Goal: Transaction & Acquisition: Book appointment/travel/reservation

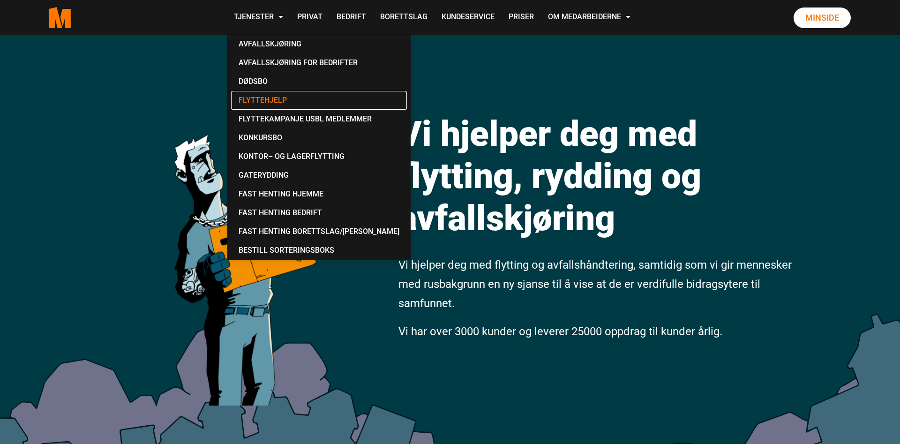
click at [265, 106] on link "Flyttehjelp" at bounding box center [319, 100] width 176 height 19
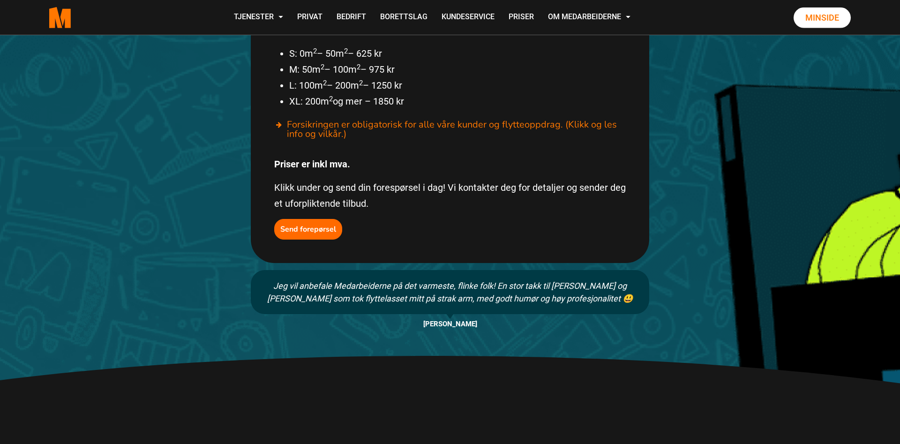
scroll to position [629, 0]
click at [311, 225] on b "Send forepørsel" at bounding box center [308, 230] width 56 height 10
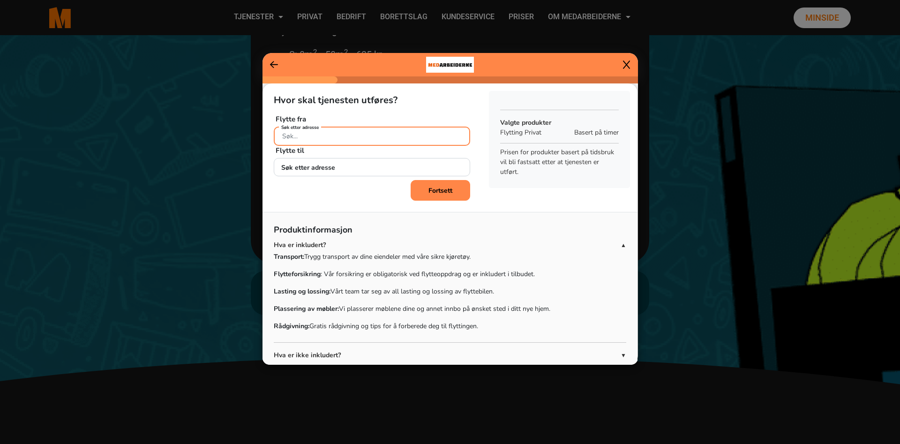
click at [358, 133] on input "Søk etter adresse" at bounding box center [372, 136] width 196 height 19
click at [358, 133] on input "d" at bounding box center [372, 136] width 196 height 19
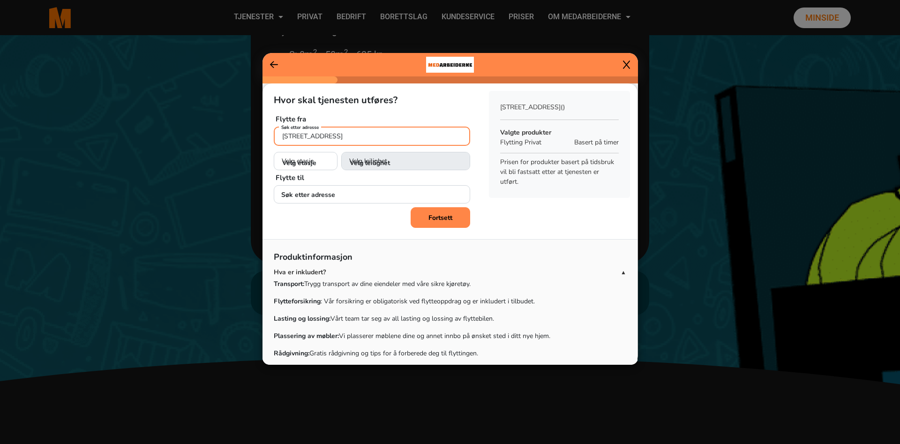
type input "[STREET_ADDRESS]"
select select "05"
click option "5. etasje" at bounding box center [0, 0] width 0 height 0
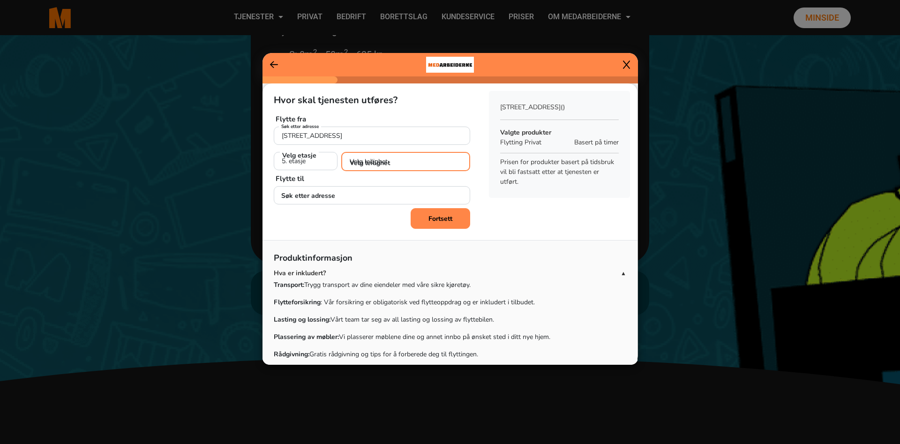
click at [341, 152] on select "Velg leilighet 1. dør fra venstre (H0501) 2. dør fra venstre (H0502) 3. dør fra…" at bounding box center [405, 161] width 129 height 19
select select "H0504"
click option "4. dør fra venstre (H0504)" at bounding box center [0, 0] width 0 height 0
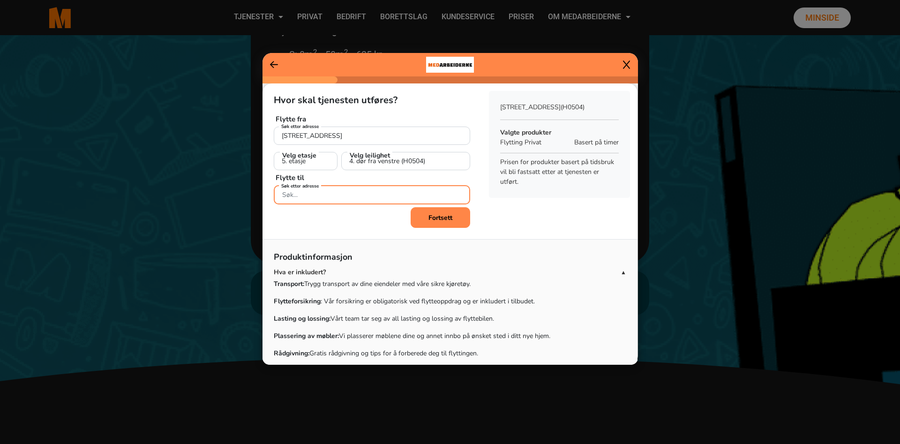
click at [333, 193] on input "Søk etter adresse" at bounding box center [372, 194] width 196 height 19
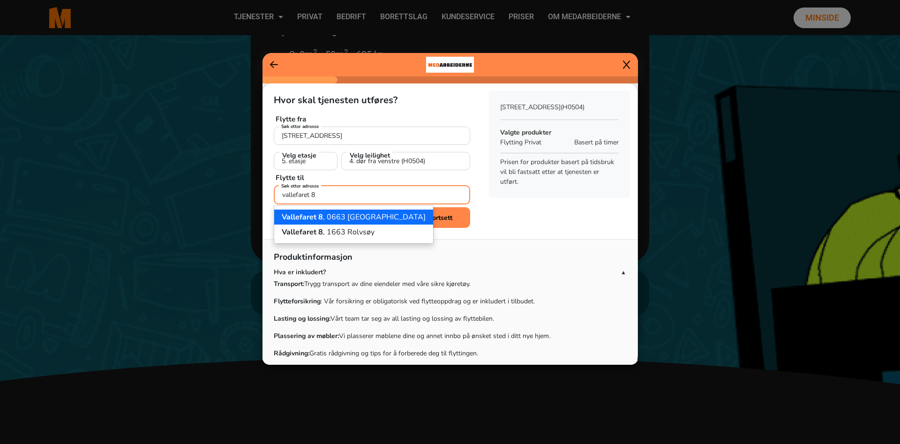
click at [331, 218] on ngb-highlight "[STREET_ADDRESS]" at bounding box center [354, 217] width 144 height 10
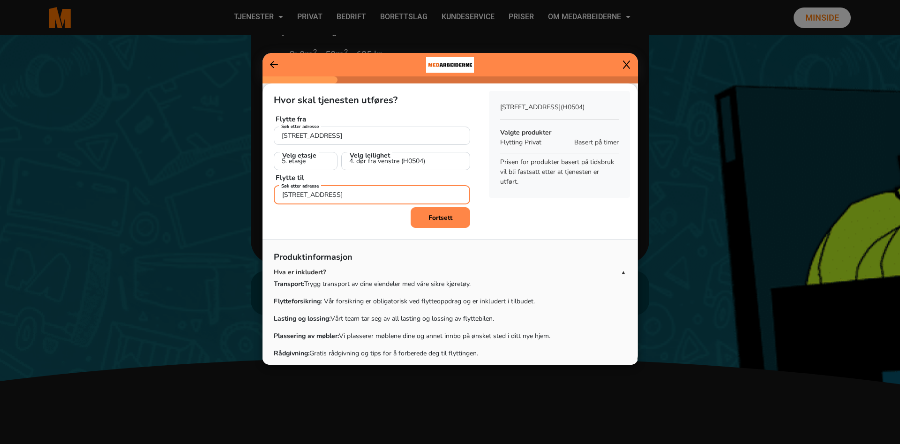
type input "[STREET_ADDRESS]"
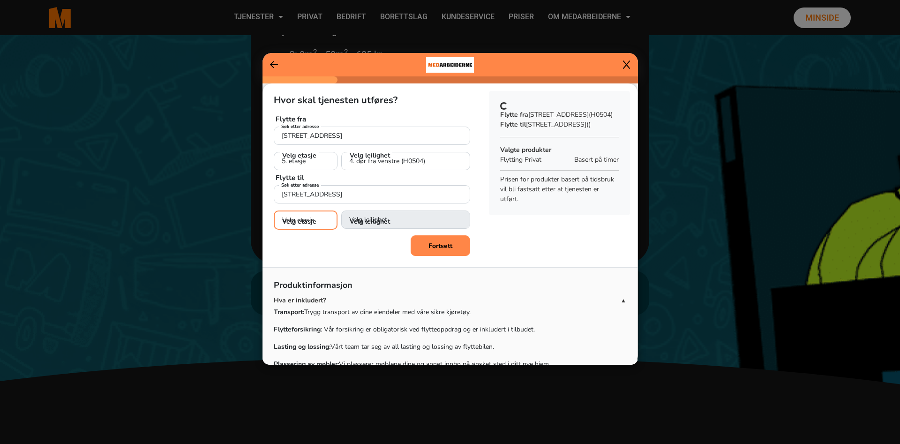
click at [274, 210] on select "Velg etasje 1. etasje 2. etasje 3. etasje" at bounding box center [306, 219] width 64 height 19
select select "02"
click option "2. etasje" at bounding box center [0, 0] width 0 height 0
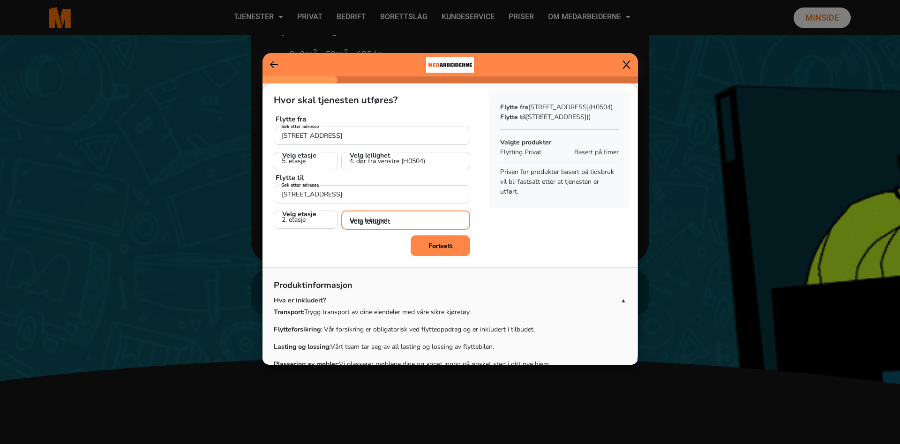
click at [341, 210] on select "Velg leilighet 1. dør fra venstre (H0201) 2. dør fra venstre (H0202)" at bounding box center [405, 219] width 129 height 19
click option "2. dør fra venstre (H0202)" at bounding box center [0, 0] width 0 height 0
click at [341, 210] on select "Velg leilighet 1. dør fra venstre (H0201) 2. dør fra venstre (H0202)" at bounding box center [405, 219] width 129 height 19
select select "H0201"
click option "1. dør fra venstre (H0201)" at bounding box center [0, 0] width 0 height 0
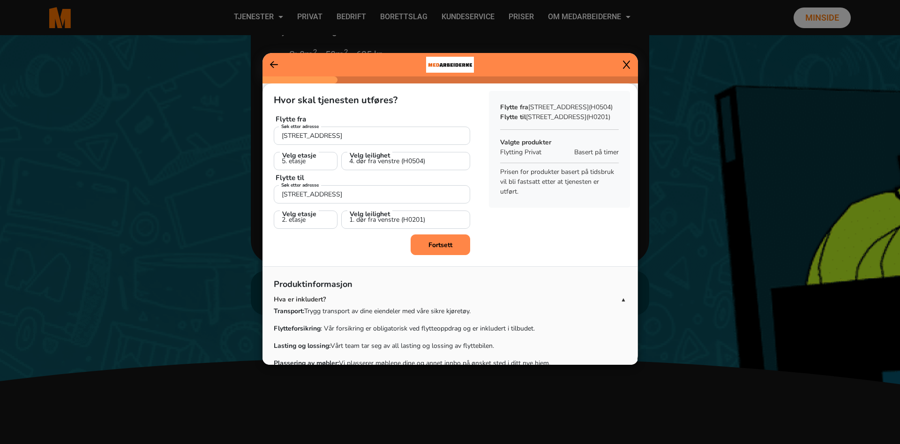
click at [388, 251] on div "Fortsett" at bounding box center [372, 244] width 196 height 21
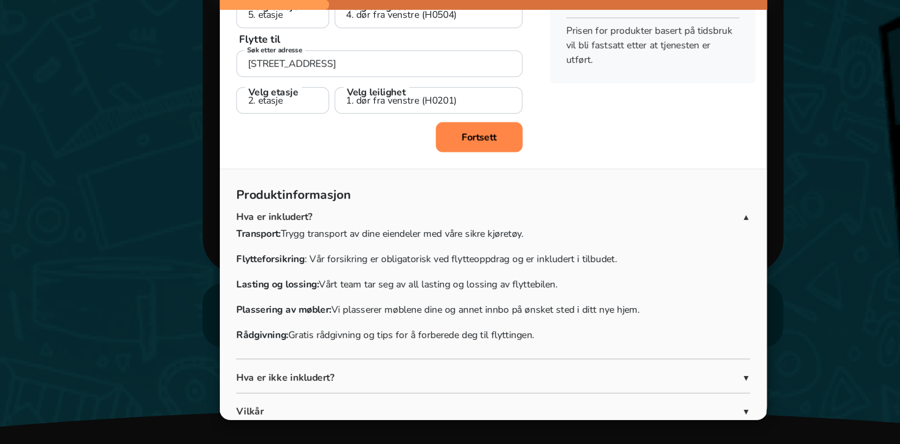
scroll to position [80, 0]
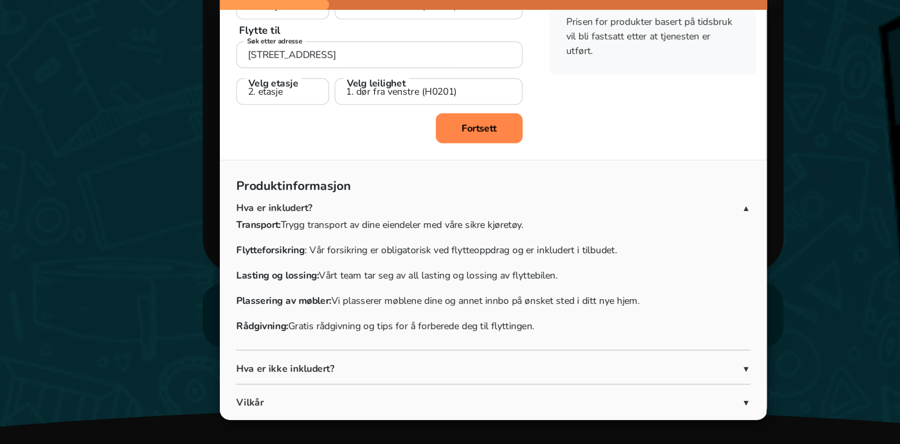
click at [408, 327] on p "Hva er ikke inkludert?" at bounding box center [447, 329] width 347 height 10
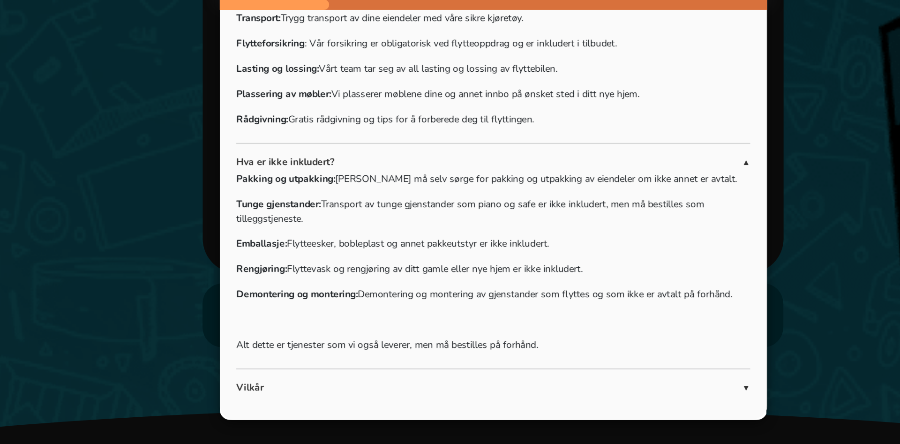
scroll to position [229, 0]
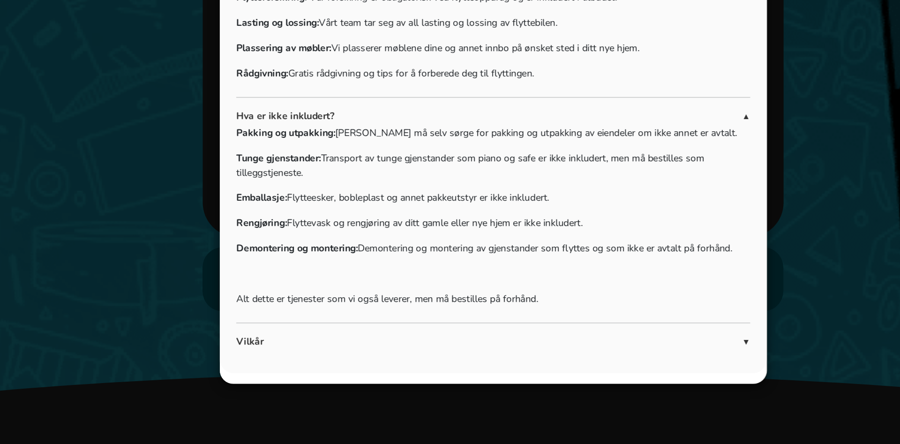
click at [418, 324] on app-footer "Produktinformasjon Hva er inkludert? ▲ Transport: Trygg transport av dine eiend…" at bounding box center [450, 197] width 352 height 297
click at [419, 334] on p "Vilkår" at bounding box center [447, 335] width 347 height 10
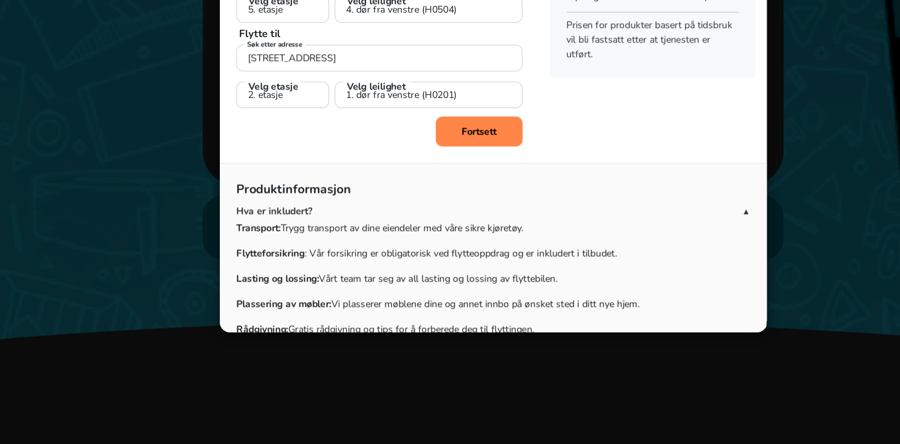
scroll to position [0, 0]
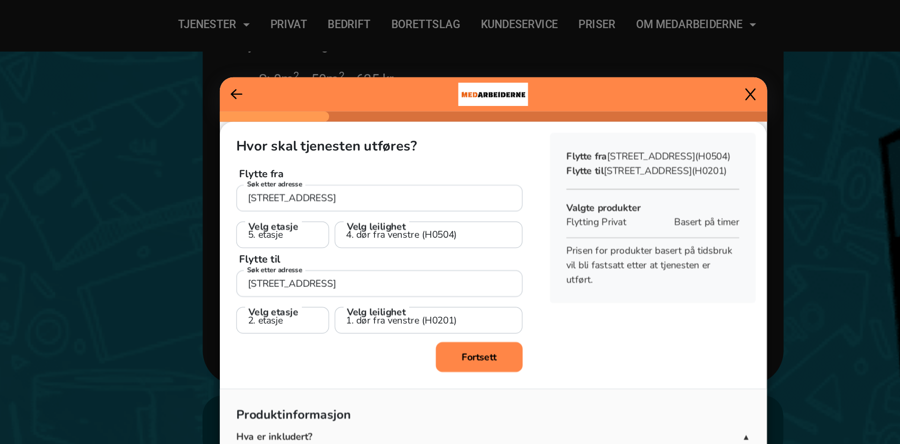
click at [438, 241] on b "Fortsett" at bounding box center [440, 244] width 24 height 9
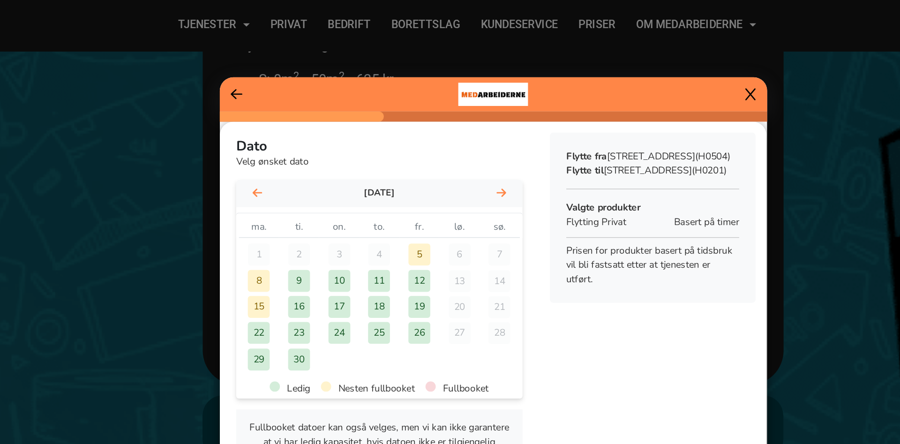
click at [399, 211] on div "19" at bounding box center [399, 210] width 15 height 15
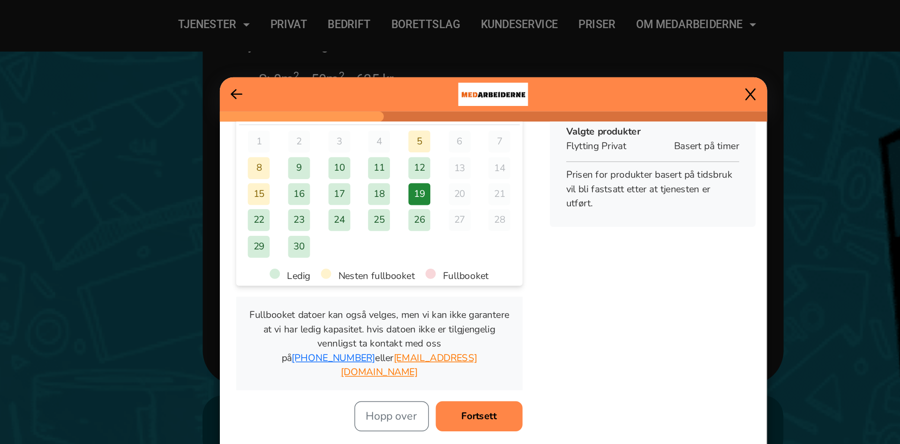
scroll to position [78, 0]
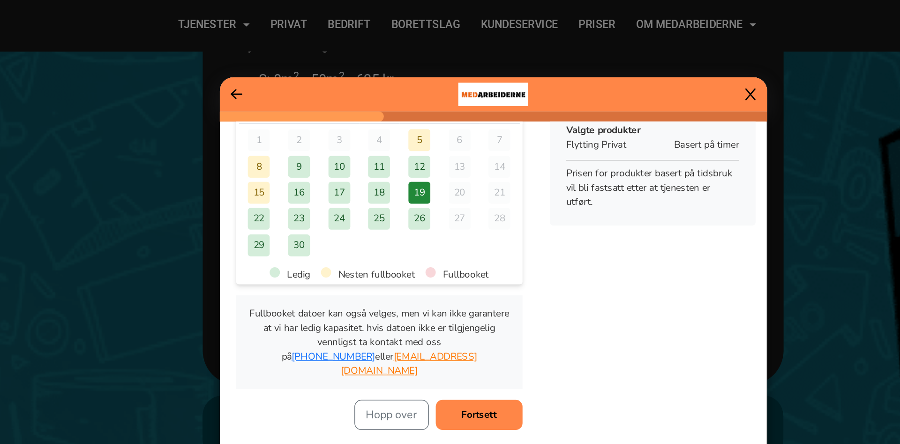
click at [452, 274] on button "Fortsett" at bounding box center [441, 284] width 60 height 21
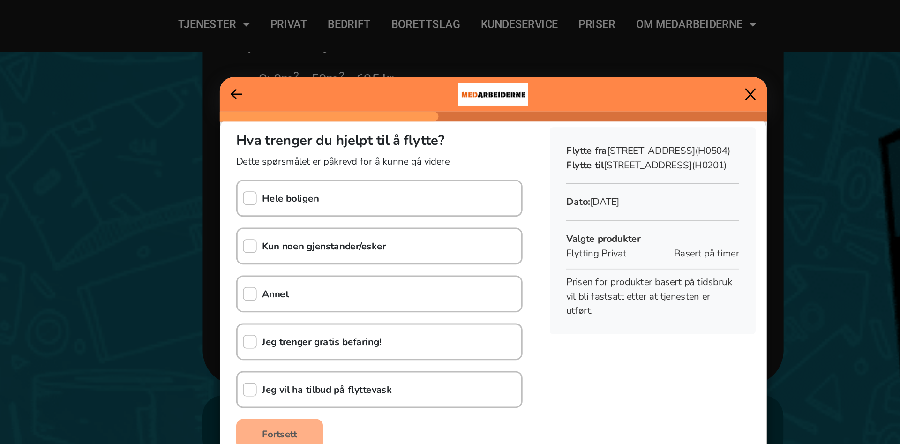
scroll to position [20, 0]
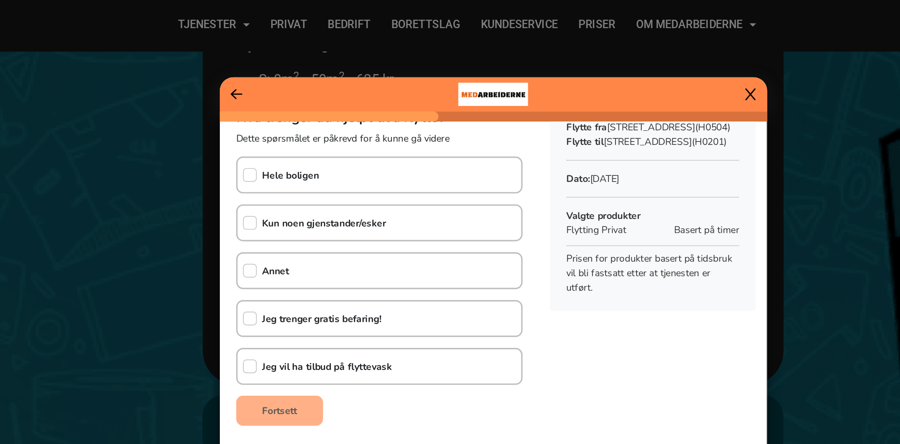
click at [383, 132] on div "Hele boligen Kun noen gjenstander/esker Annet Jeg trenger gratis befaring! Jeg …" at bounding box center [372, 185] width 196 height 157
click at [383, 128] on div "Hele boligen" at bounding box center [372, 119] width 196 height 25
checkbox input "true"
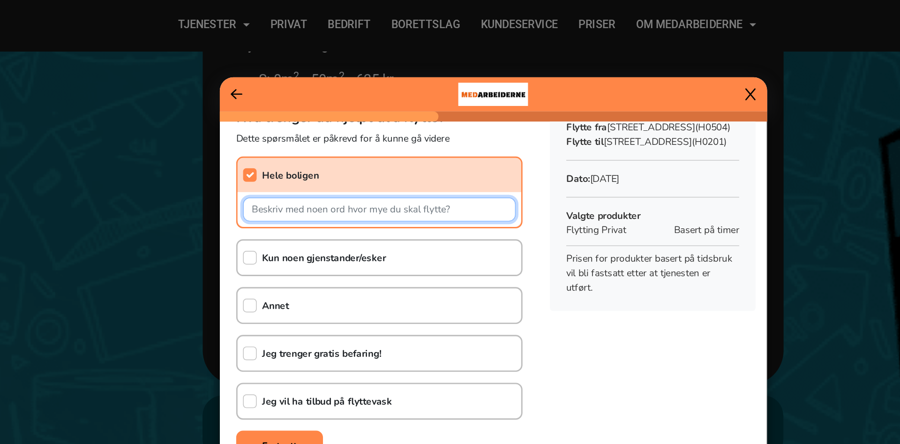
click at [386, 145] on input "text" at bounding box center [371, 143] width 187 height 16
click at [366, 144] on input "Vitrinskap, Spisebord, sofa, sofabord," at bounding box center [371, 143] width 187 height 16
click at [421, 150] on input "Vitrinskap, Spisebord, sofa, liten sofabord," at bounding box center [371, 143] width 187 height 16
click at [420, 143] on input "Vitrinskap, Spisebord, sofa, liten sofabord," at bounding box center [371, 143] width 187 height 16
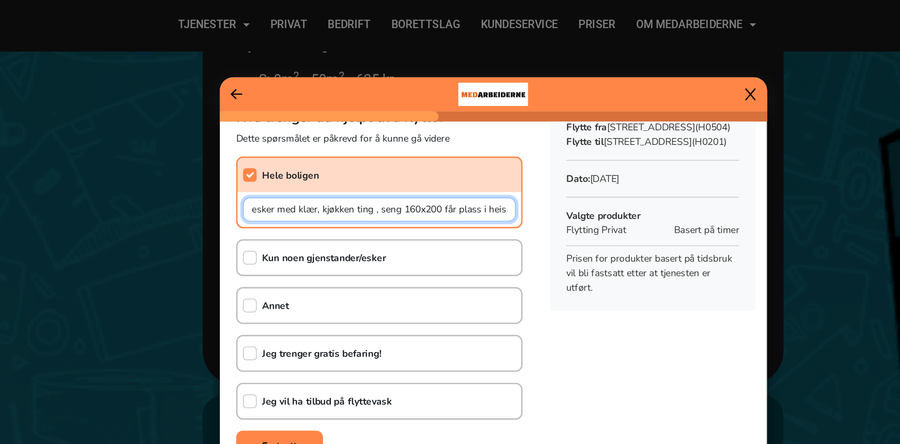
scroll to position [0, 230]
type input "Vitrinskap, Spisebord, sofa, liten sofabord, liten tv bord, red bull kjølesskap…"
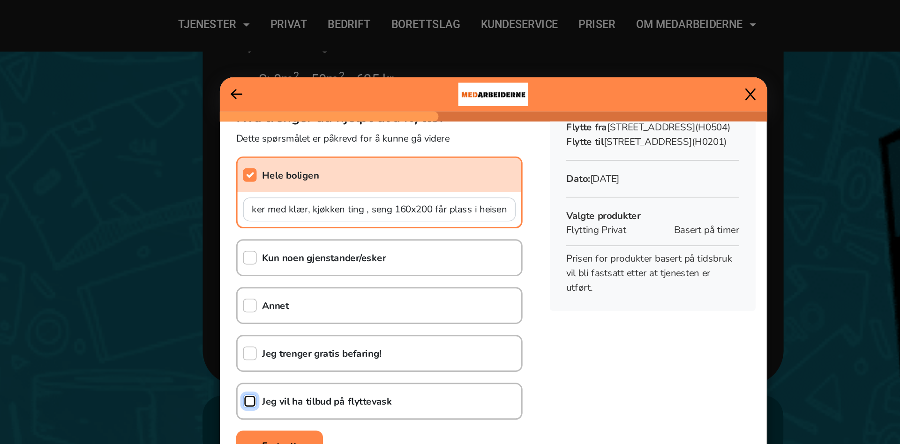
click at [286, 276] on input "checkbox" at bounding box center [282, 274] width 9 height 9
checkbox input "true"
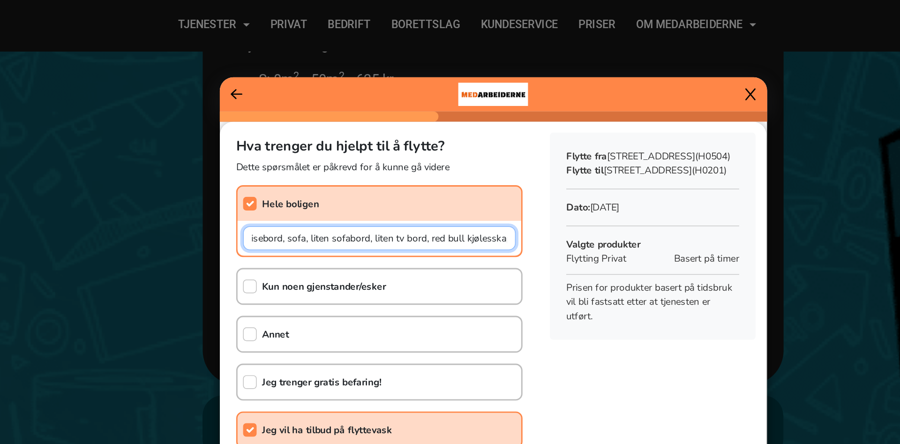
scroll to position [0, 0]
drag, startPoint x: 369, startPoint y: 163, endPoint x: 161, endPoint y: 151, distance: 208.9
click at [278, 155] on input "Vitrinskap, Spisebord, sofa, liten sofabord, liten tv bord, red bull kjølesskap…" at bounding box center [371, 163] width 187 height 16
click at [286, 164] on input "Vitrinskap, Spisebord, sofa, liten sofabord, liten tv bord, red bull kjølesskap…" at bounding box center [371, 163] width 187 height 16
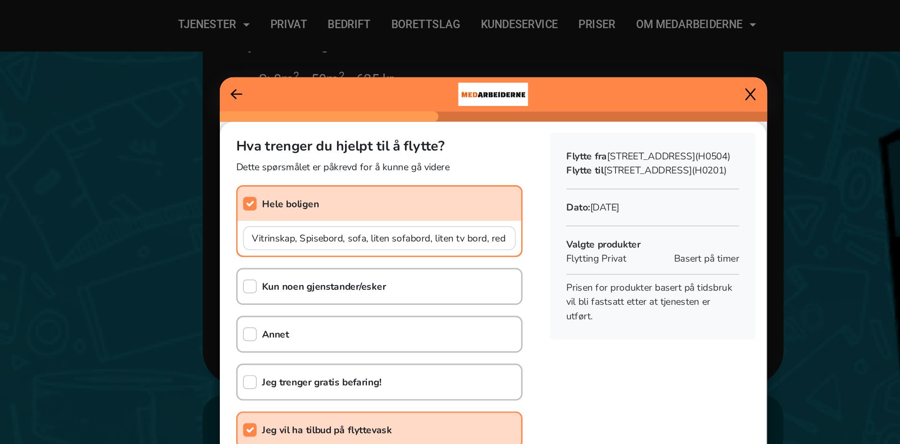
click at [576, 240] on div "Sammendrag Flytte fra [STREET_ADDRESS] (H0504) Flytte til [STREET_ADDRESS] Dato…" at bounding box center [559, 161] width 156 height 157
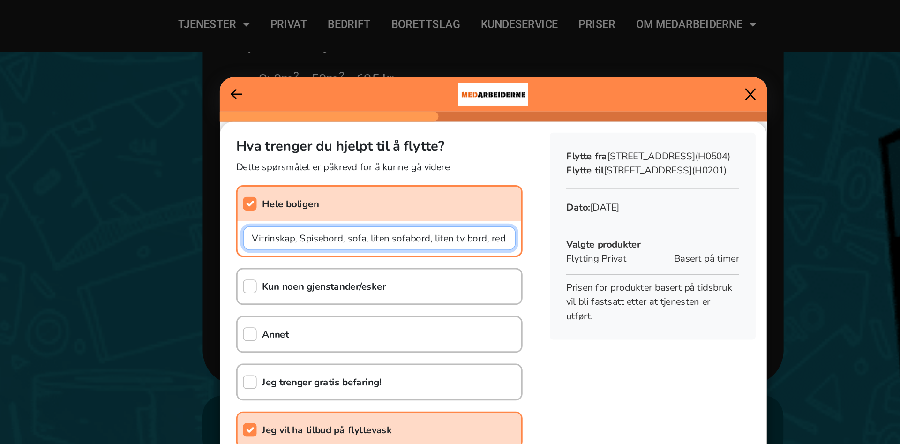
scroll to position [0, 230]
drag, startPoint x: 376, startPoint y: 168, endPoint x: 561, endPoint y: 174, distance: 185.7
click at [465, 172] on input "Vitrinskap, Spisebord, sofa, liten sofabord, liten tv bord, red bull kjølesskap…" at bounding box center [371, 163] width 187 height 16
click at [321, 165] on input "Vitrinskap, Spisebord, sofa, liten sofabord, liten tv bord, red bull kjølesskap…" at bounding box center [371, 163] width 187 height 16
click at [360, 163] on input "Vitrinskap, Spisebord, sofa, liten sofabord, liten tv bord, red bull kjølesskap…" at bounding box center [371, 163] width 187 height 16
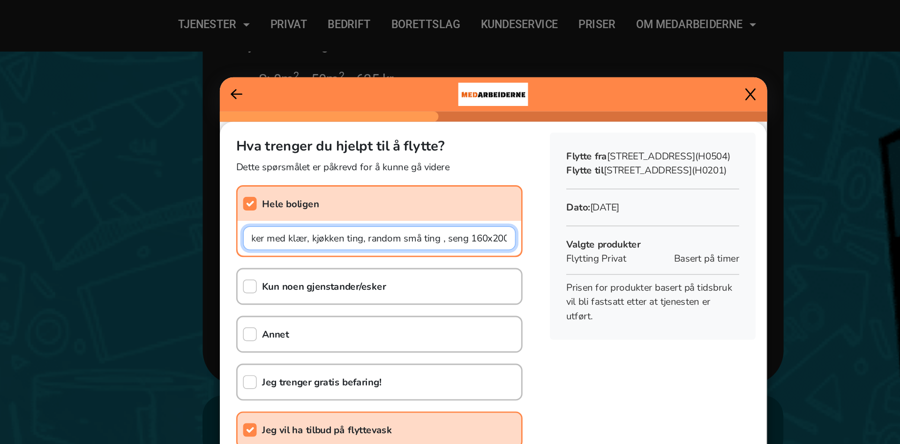
click at [433, 161] on input "Vitrinskap, Spisebord, sofa, liten sofabord, liten tv bord, red bull kjølesskap…" at bounding box center [371, 163] width 187 height 16
drag, startPoint x: 412, startPoint y: 164, endPoint x: 363, endPoint y: 161, distance: 49.3
click at [363, 161] on input "Vitrinskap, Spisebord, sofa, liten sofabord, liten tv bord, red bull kjølesskap…" at bounding box center [371, 163] width 187 height 16
click at [410, 162] on input "Vitrinskap, Spisebord, sofa, liten sofabord, liten tv bord, red bull kjølesskap…" at bounding box center [371, 163] width 187 height 16
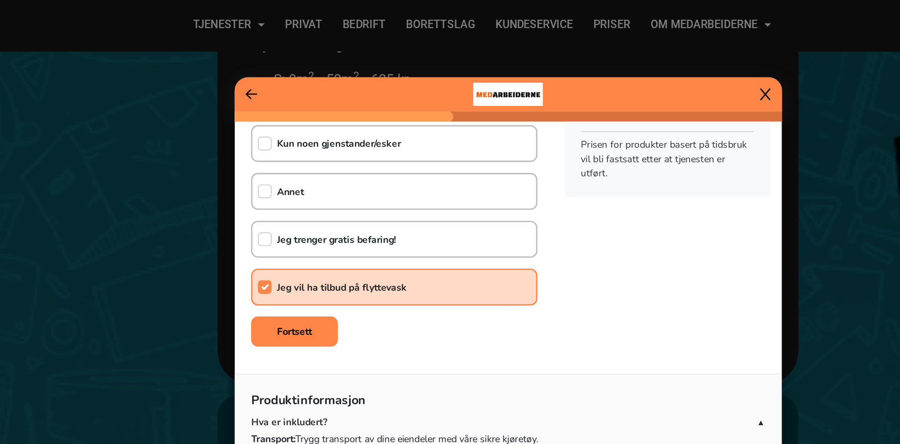
scroll to position [101, 0]
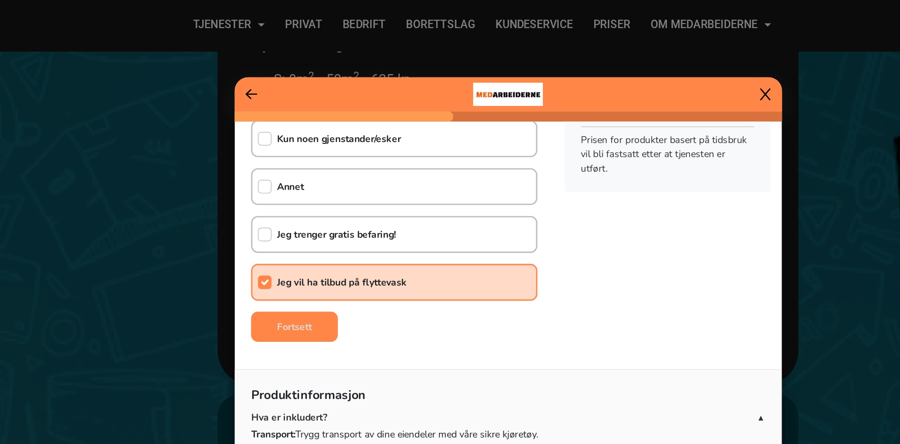
type input "Vitrinskap, Spisebord, sofa, liten sofabord, liten tv bord, red bull kjølesskap…"
click at [323, 232] on button "Fortsett" at bounding box center [304, 224] width 60 height 21
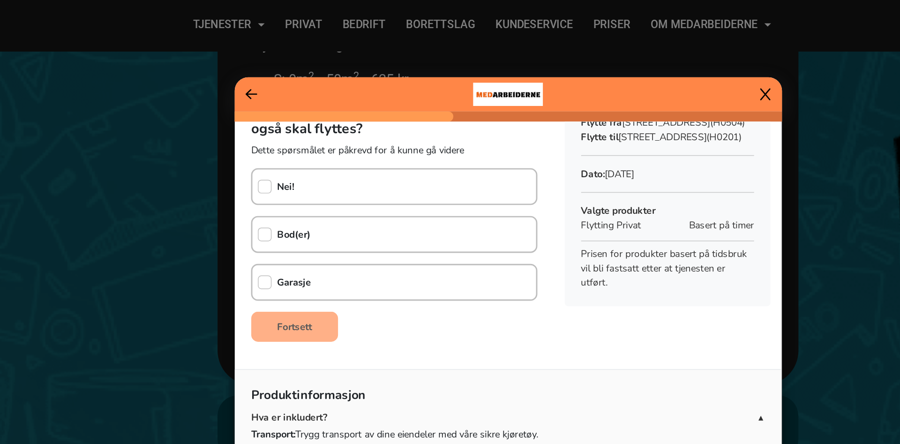
scroll to position [0, 0]
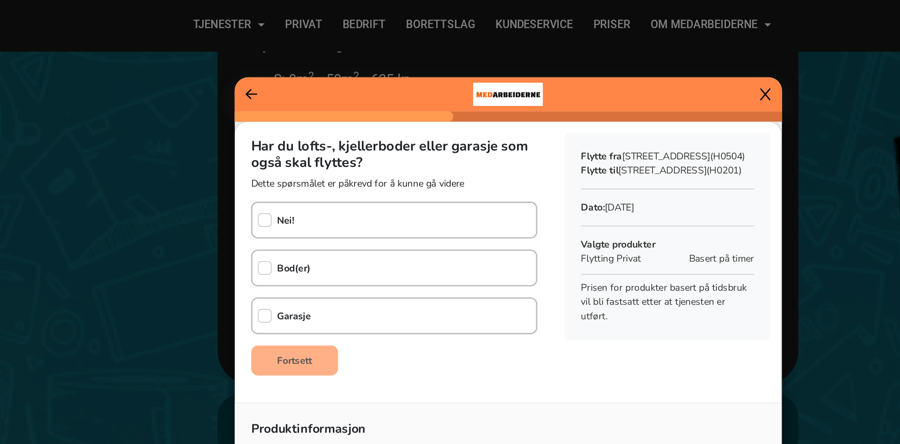
click at [364, 189] on div "Bod(er)" at bounding box center [372, 183] width 196 height 25
checkbox input "true"
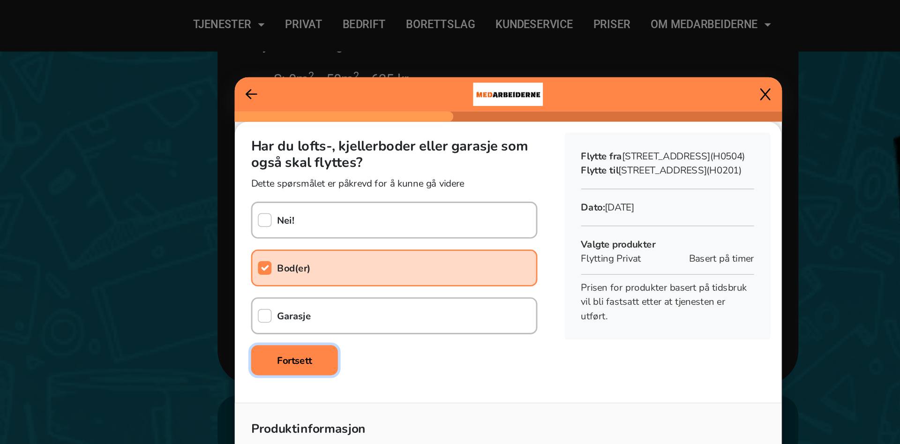
click at [324, 247] on button "Fortsett" at bounding box center [304, 247] width 60 height 21
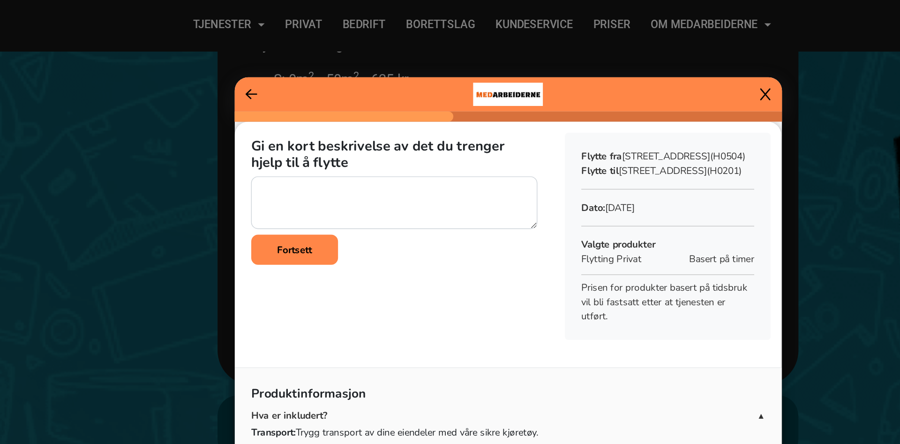
click at [274, 63] on icon at bounding box center [274, 64] width 8 height 9
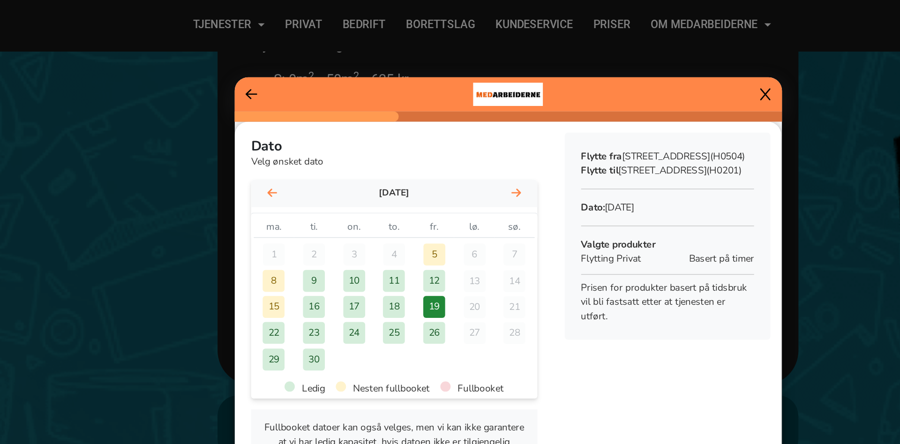
click at [274, 63] on icon at bounding box center [274, 64] width 8 height 9
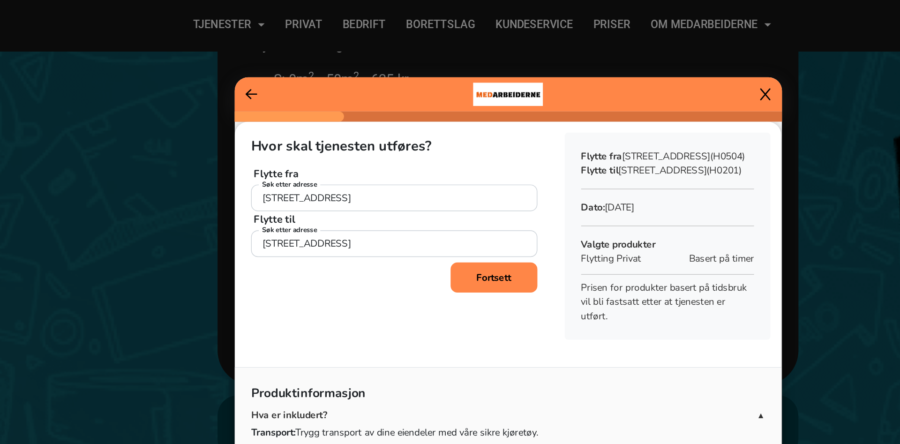
click at [435, 194] on b "Fortsett" at bounding box center [440, 190] width 24 height 9
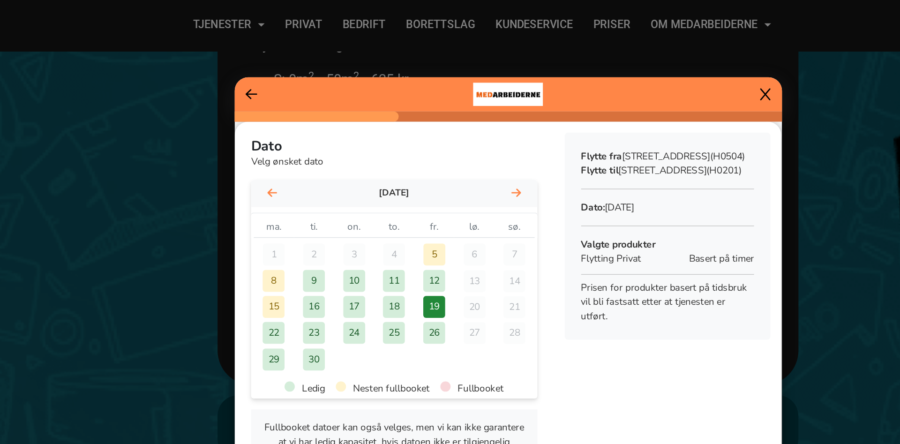
click at [398, 215] on div "19" at bounding box center [399, 210] width 15 height 15
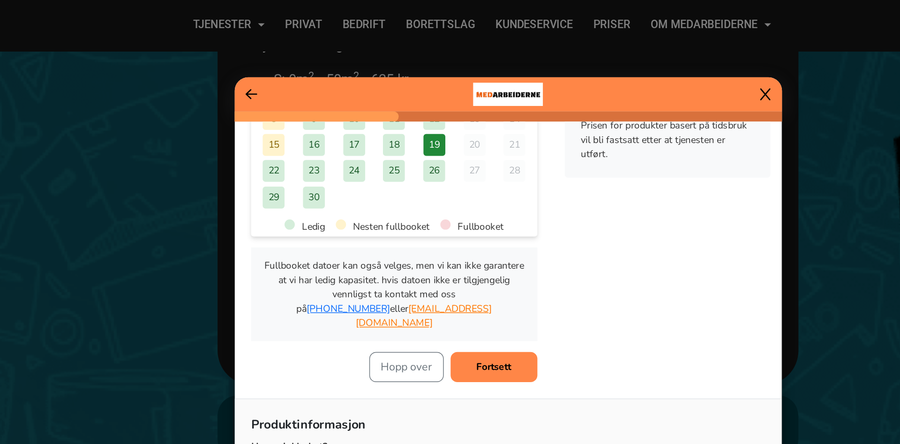
scroll to position [112, 0]
click at [425, 241] on button "Fortsett" at bounding box center [441, 251] width 60 height 21
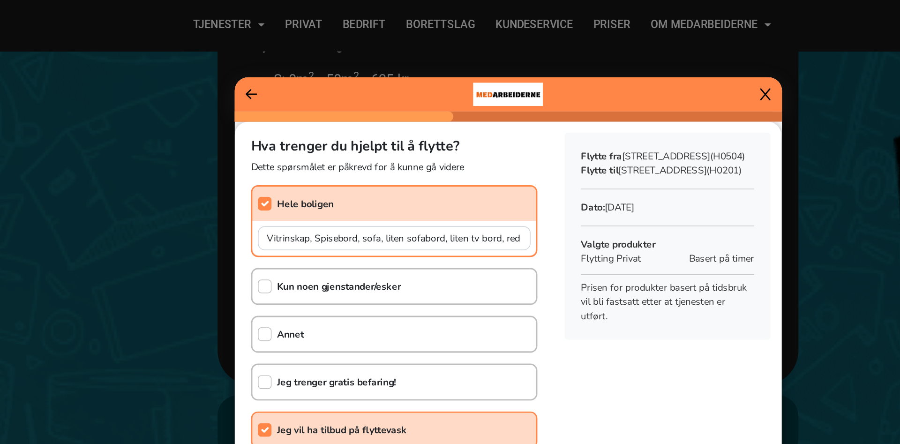
scroll to position [65, 0]
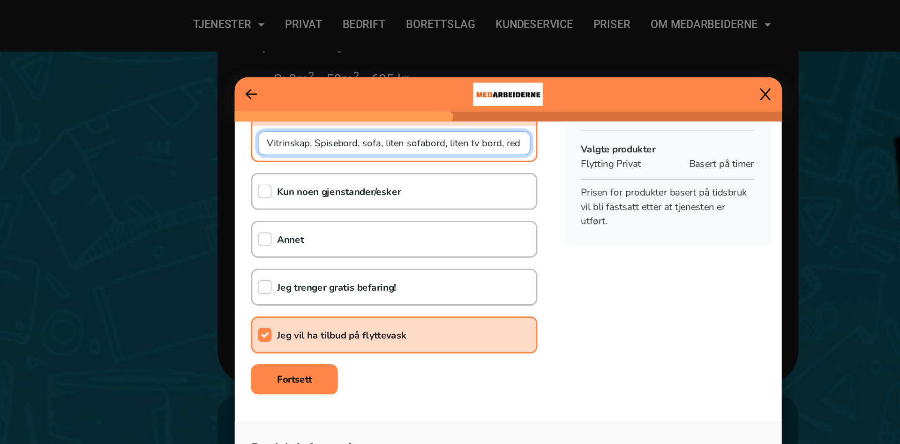
click at [396, 103] on input "Vitrinskap, Spisebord, sofa, liten sofabord, liten tv bord, red bull kjølesskap…" at bounding box center [371, 98] width 187 height 16
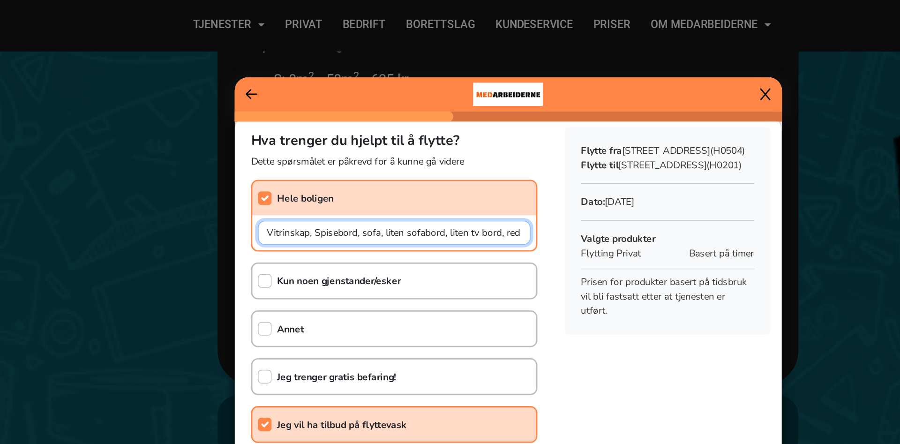
scroll to position [0, 0]
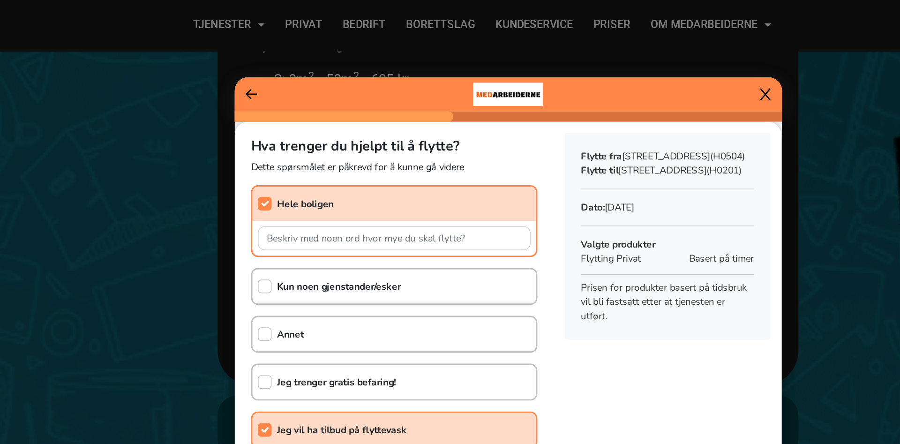
click at [504, 288] on div "Hva trenger du hjelpt til å flytte? Dette spørsmålet er påkrevd for å kunne gå …" at bounding box center [449, 213] width 375 height 260
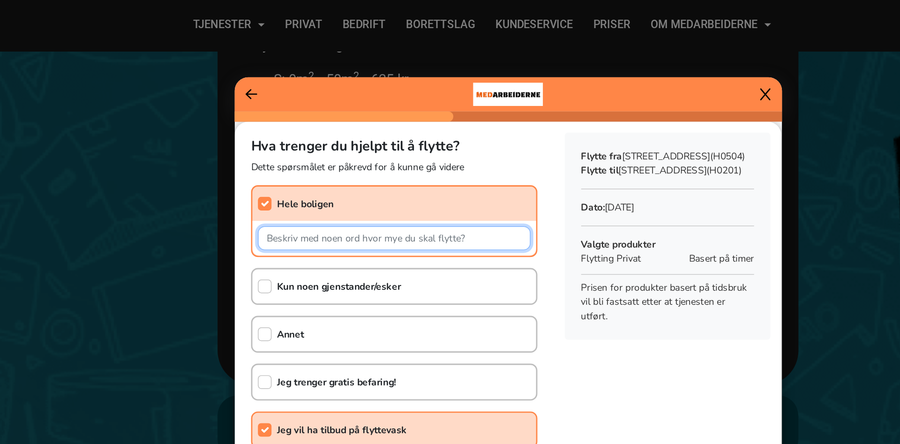
click at [411, 162] on input "text" at bounding box center [371, 163] width 187 height 16
click at [421, 164] on input "text" at bounding box center [371, 163] width 187 height 16
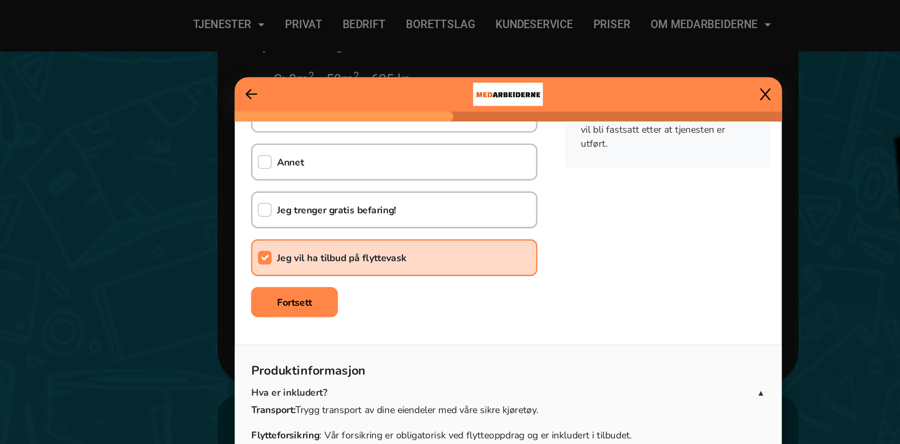
scroll to position [119, 0]
type input "50m2 + 5m2 bod"
click at [319, 213] on button "Fortsett" at bounding box center [304, 206] width 60 height 21
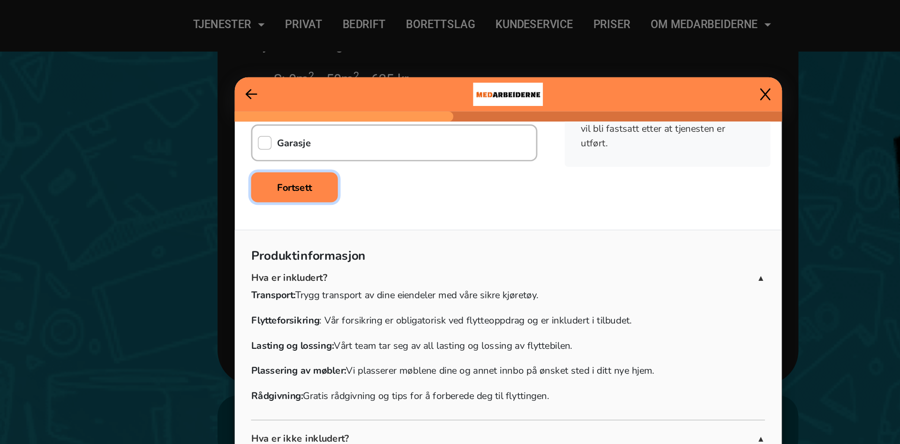
scroll to position [40, 0]
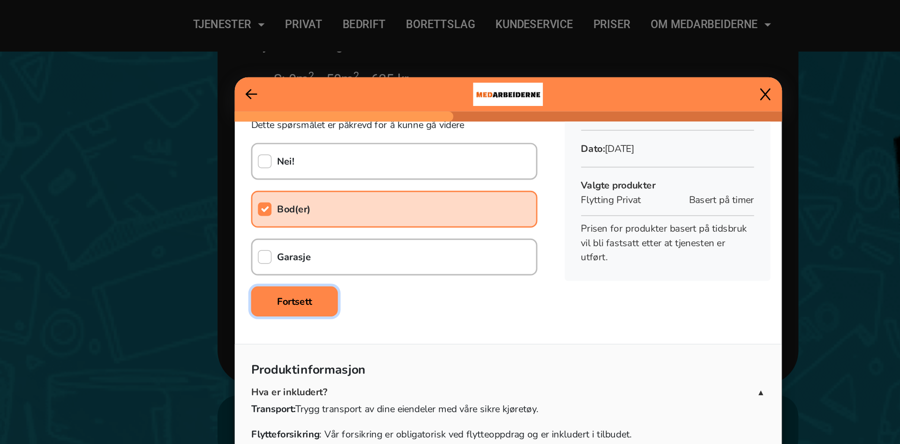
click at [312, 210] on b "Fortsett" at bounding box center [304, 206] width 24 height 9
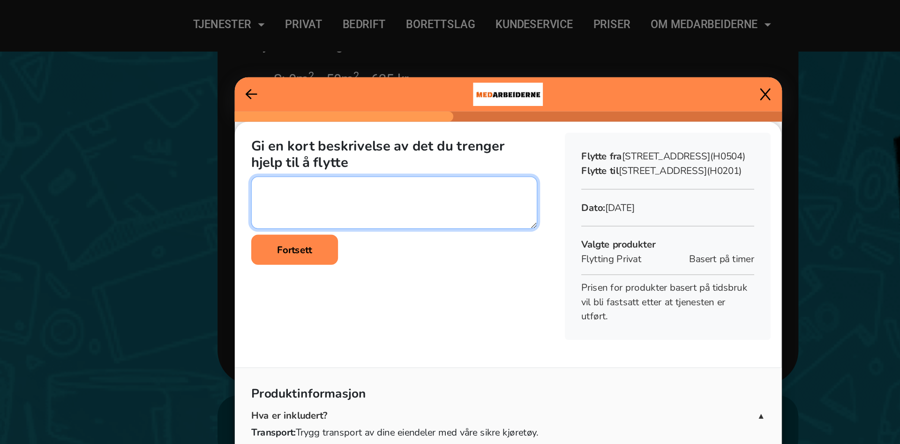
paste textarea "Vitrinskap, Spisebord, sofa, liten sofabord, liten tv bord, red bull kjølesskap…"
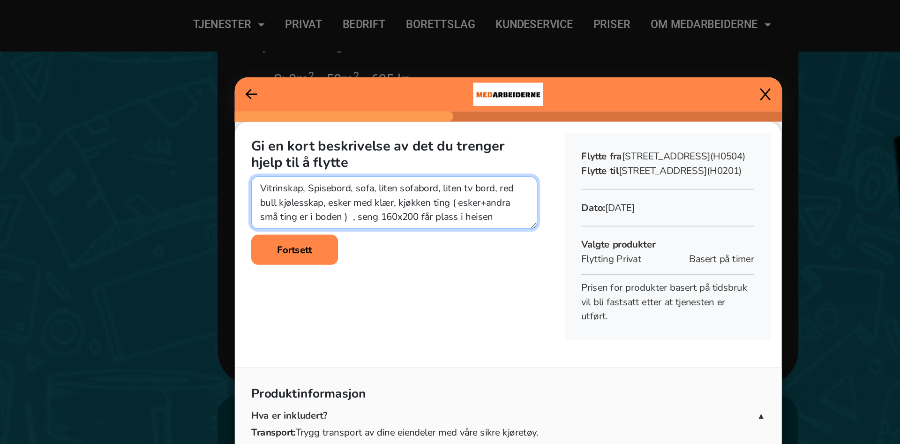
click at [323, 134] on textarea at bounding box center [372, 139] width 196 height 36
click at [411, 137] on textarea at bounding box center [372, 139] width 196 height 36
type textarea "Vitrinskap, Spisebord, sofa, liten sofabord, liten tv bord, red bull kjølesskap…"
drag, startPoint x: 448, startPoint y: 152, endPoint x: 264, endPoint y: 77, distance: 198.4
click at [274, 121] on textarea at bounding box center [372, 139] width 196 height 36
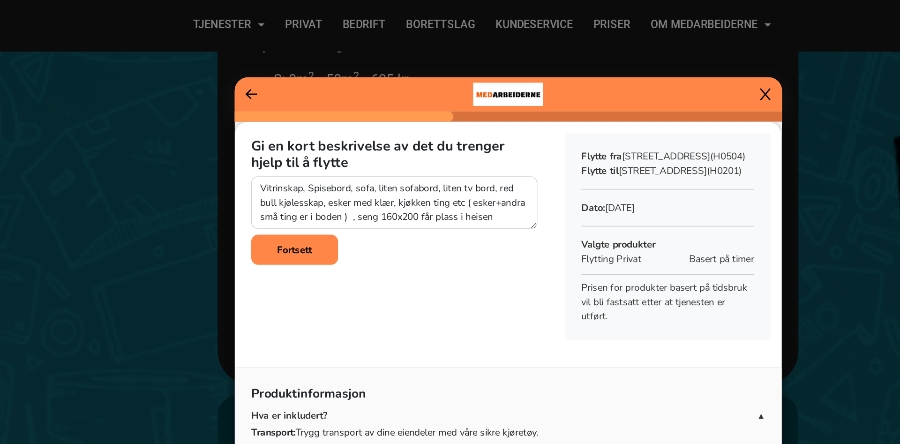
click at [630, 64] on icon at bounding box center [626, 64] width 7 height 9
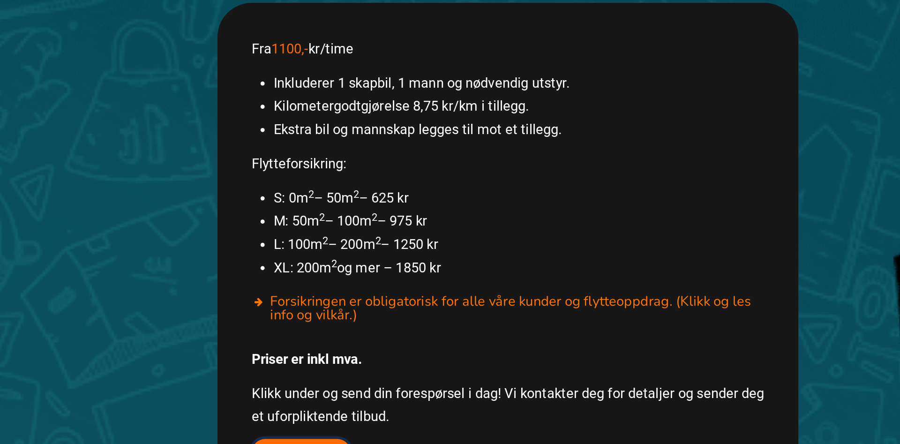
scroll to position [518, 0]
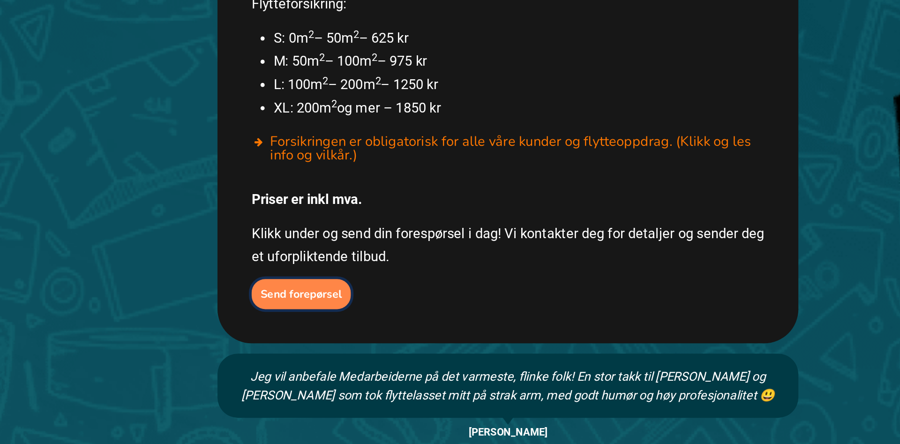
click at [331, 336] on b "Send forepørsel" at bounding box center [308, 341] width 56 height 10
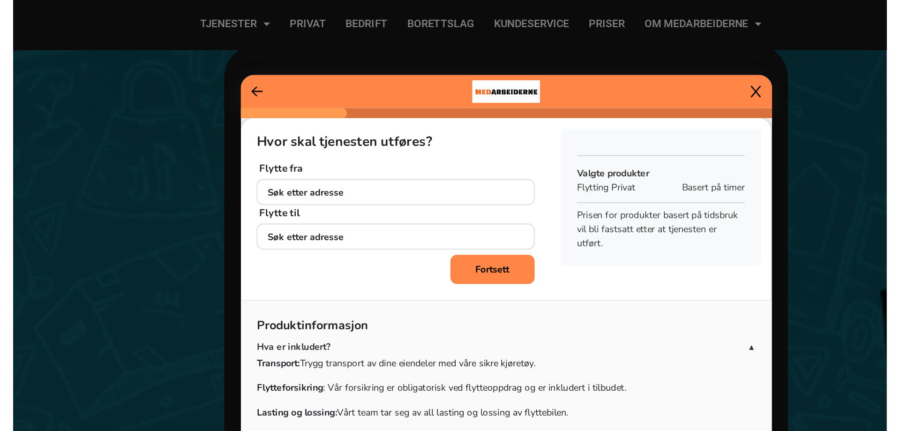
scroll to position [43, 0]
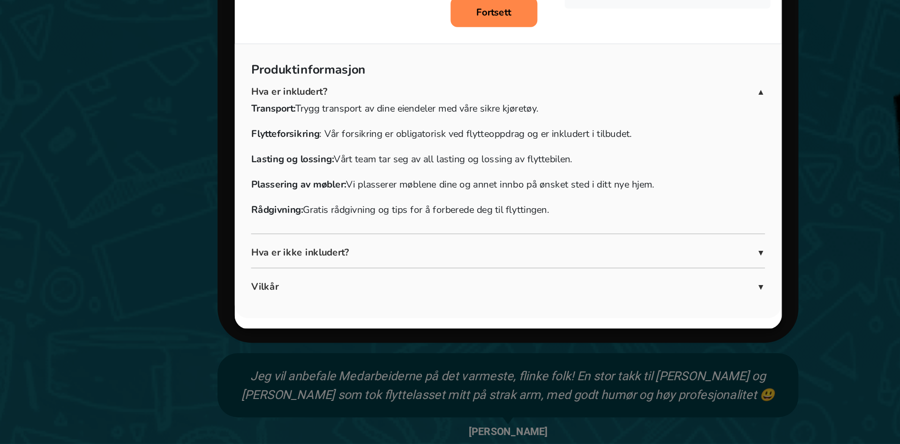
click at [247, 389] on ngb-modal-window "Hvor skal tjenesten utføres? Flytte fra Søk etter adresse + Legg til ny adresse…" at bounding box center [450, 222] width 900 height 444
